Goal: Transaction & Acquisition: Purchase product/service

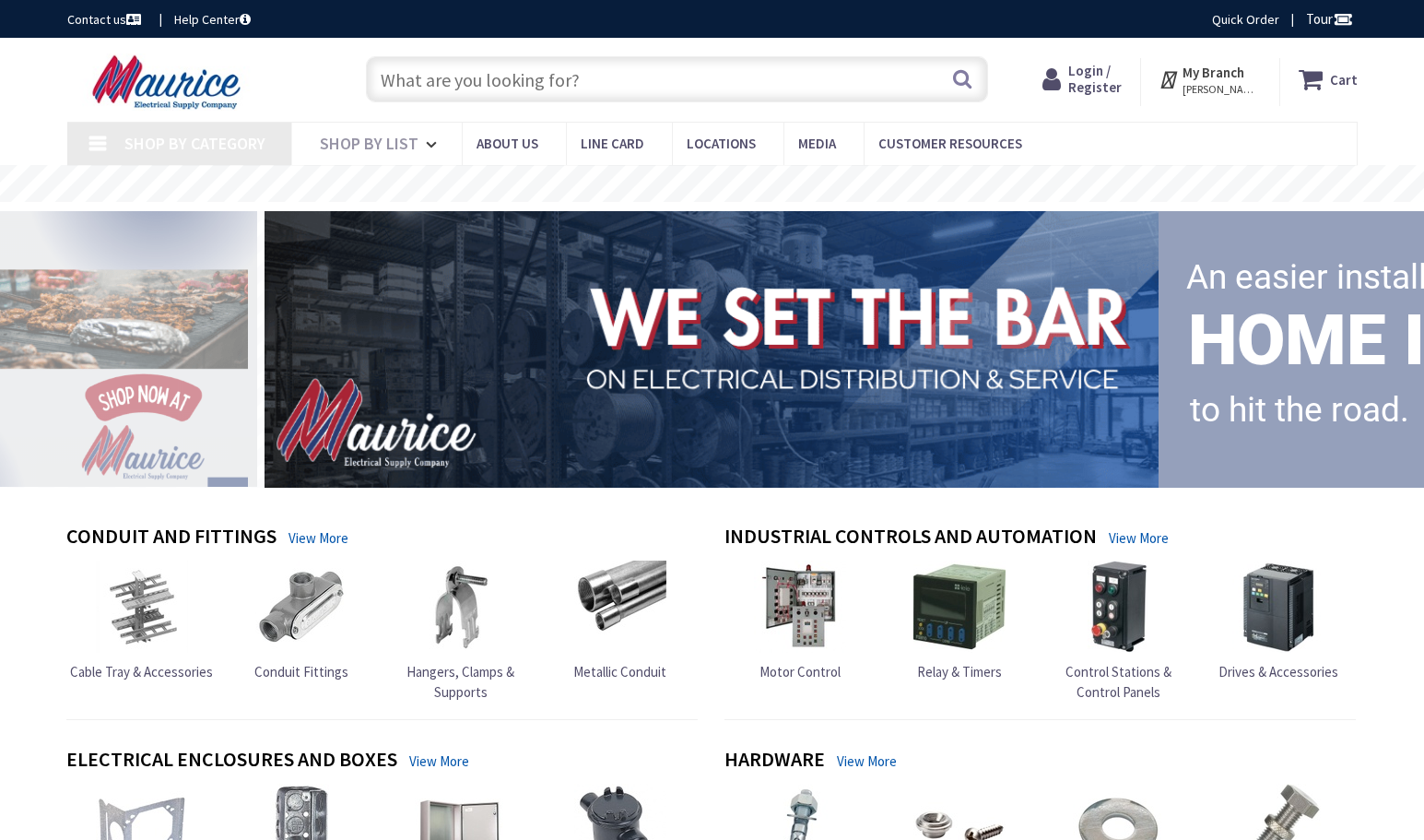
click at [513, 82] on input "text" at bounding box center [676, 79] width 622 height 46
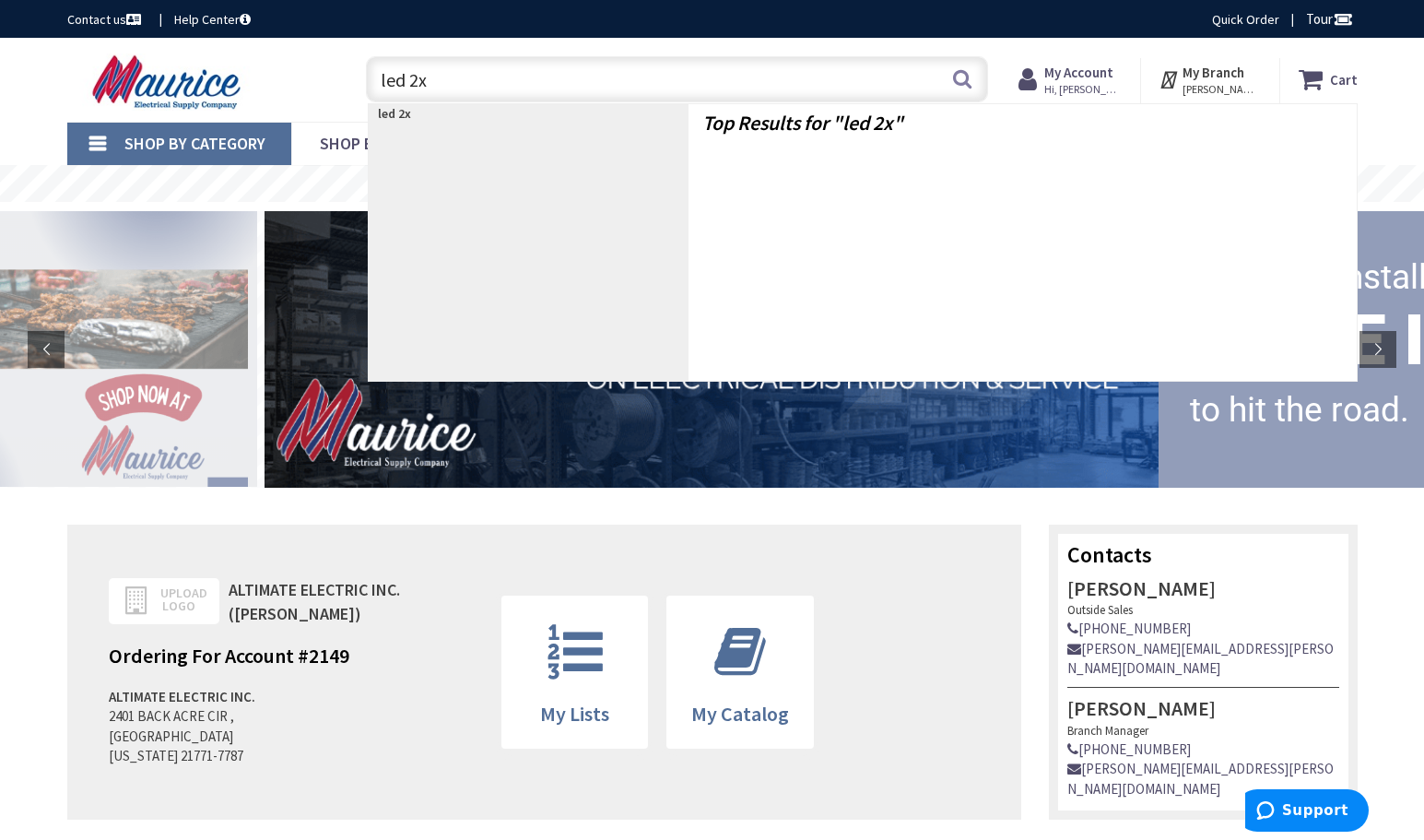
type input "led 2x4"
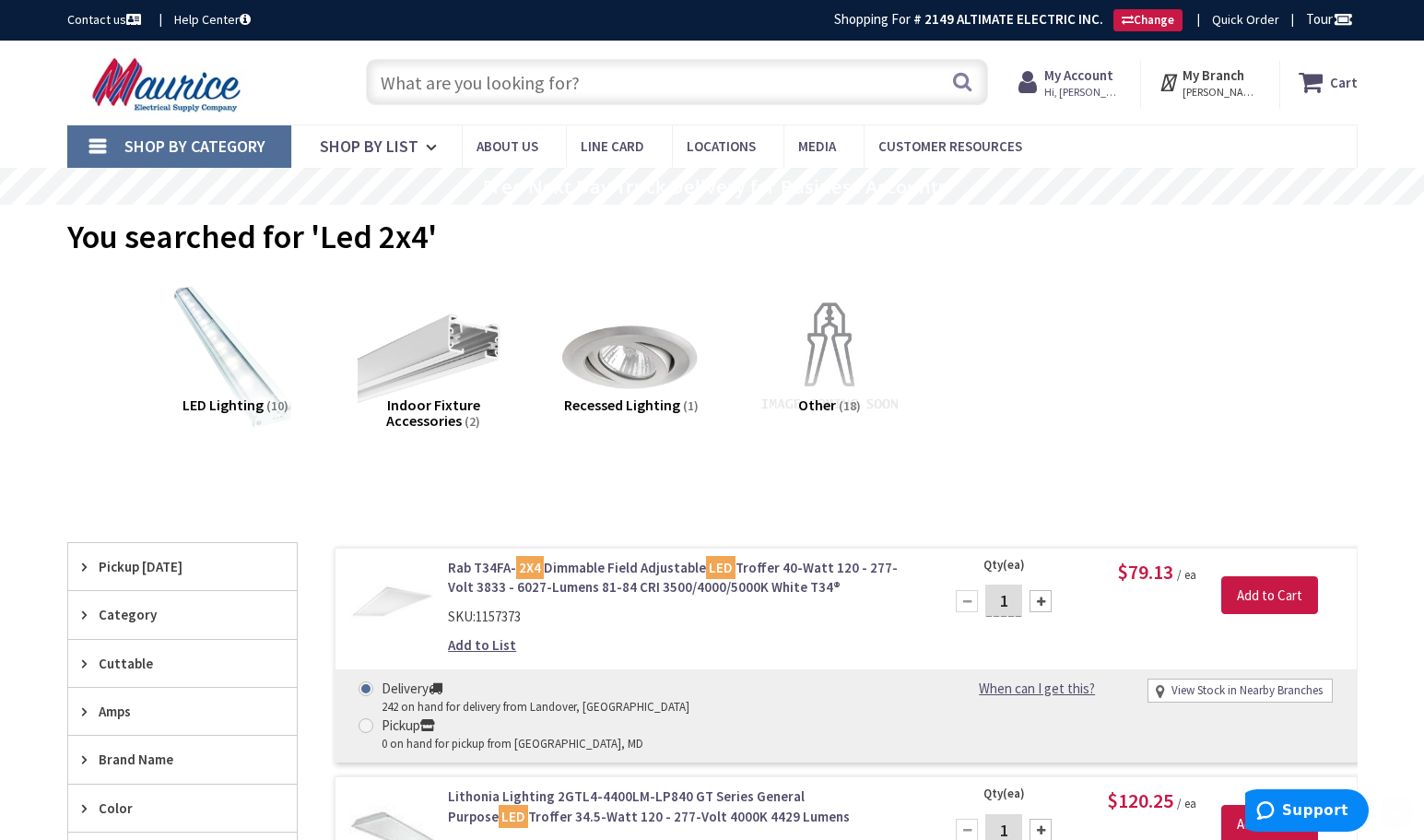
scroll to position [369, 0]
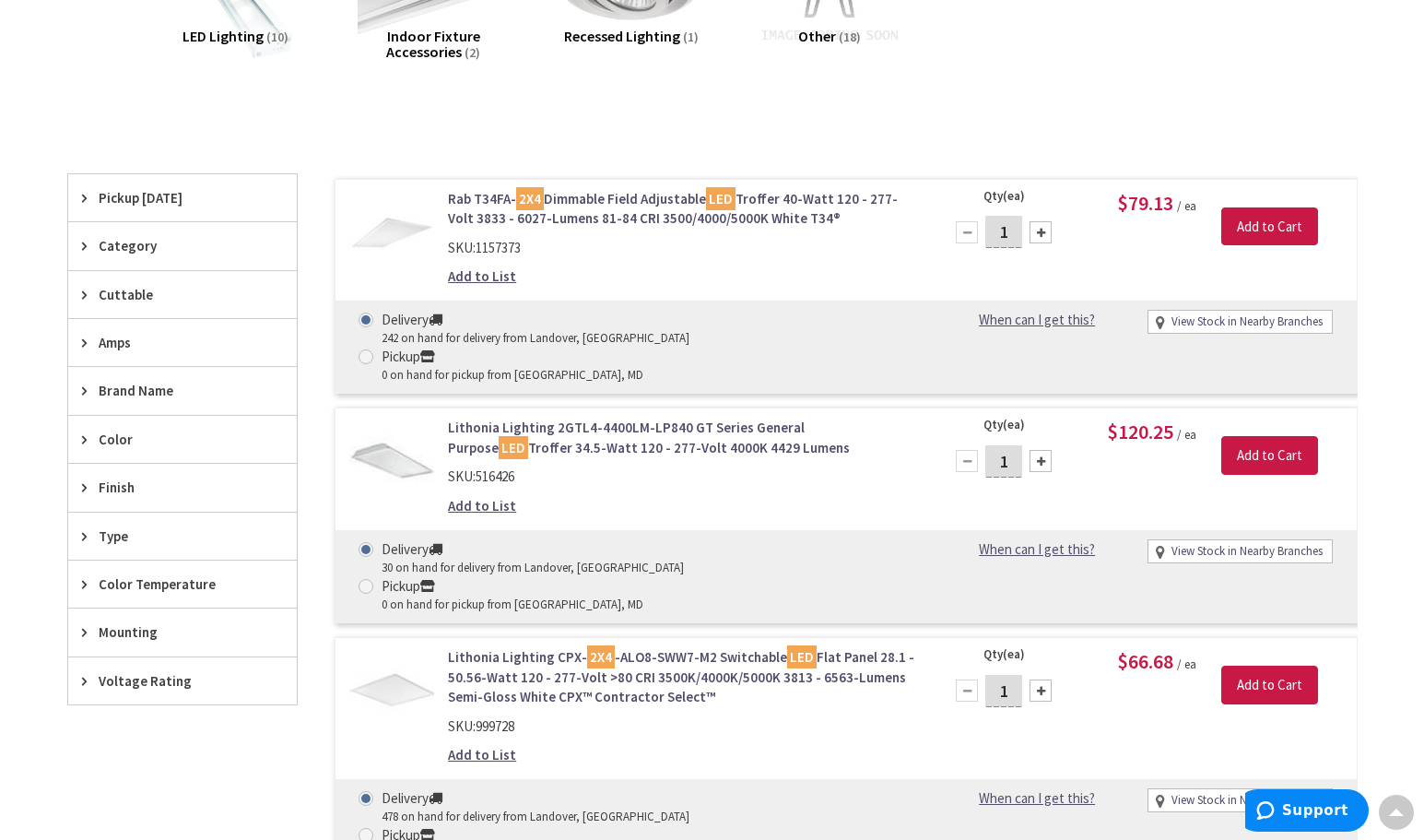
click at [611, 199] on link "Rab T34FA- 2X4 Dimmable Field Adjustable LED Troffer 40-Watt 120 - 277-Volt 383…" at bounding box center [683, 209] width 470 height 39
